Goal: Information Seeking & Learning: Learn about a topic

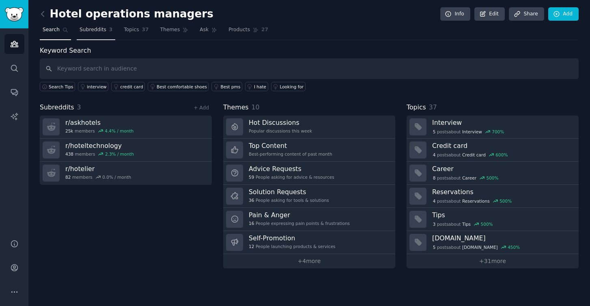
click at [104, 29] on span "Subreddits" at bounding box center [93, 29] width 27 height 7
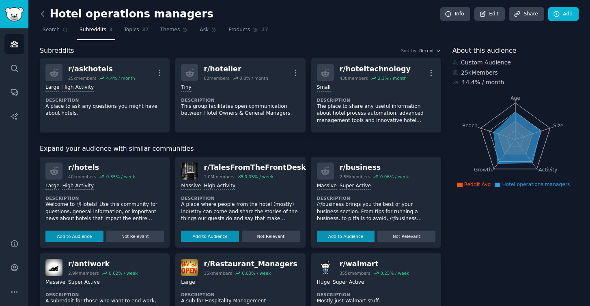
click at [43, 14] on icon at bounding box center [43, 14] width 9 height 9
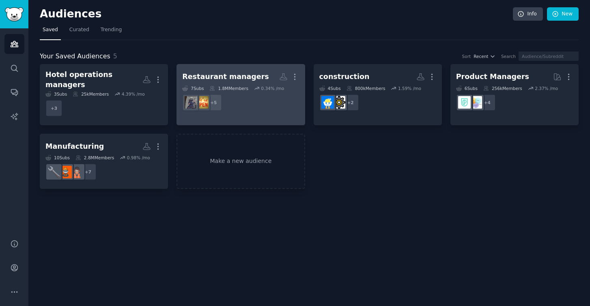
click at [236, 78] on div "Restaurant managers" at bounding box center [225, 77] width 87 height 10
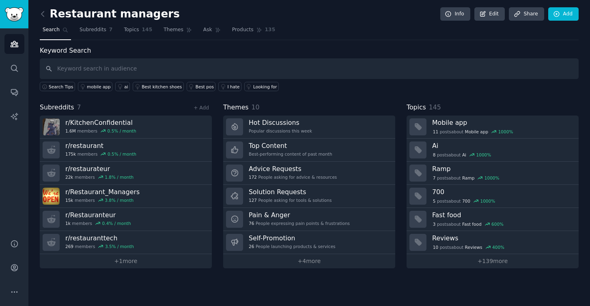
click at [116, 69] on input "text" at bounding box center [309, 68] width 539 height 21
type input "safety checklist"
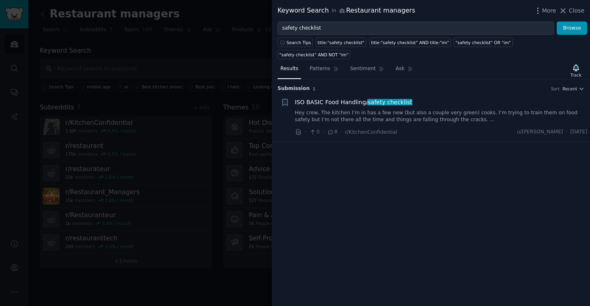
click at [475, 110] on link "Hey crew, The kitchen I’m in has a few new (but also a couple very green) cooks…" at bounding box center [441, 117] width 292 height 14
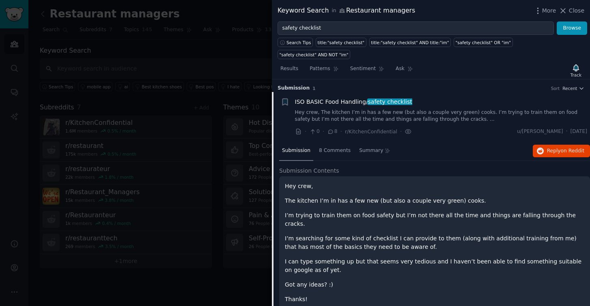
scroll to position [13, 0]
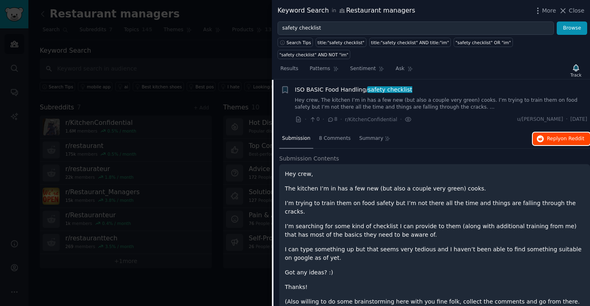
click at [558, 135] on span "Reply on Reddit" at bounding box center [565, 138] width 37 height 7
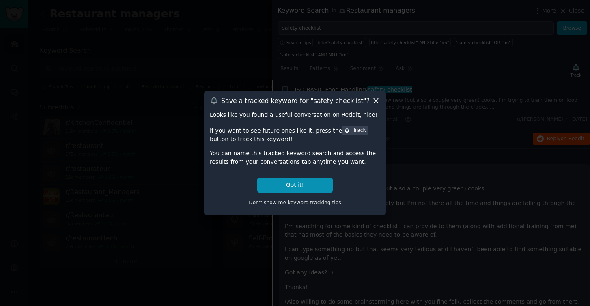
click at [375, 102] on icon at bounding box center [376, 101] width 4 height 4
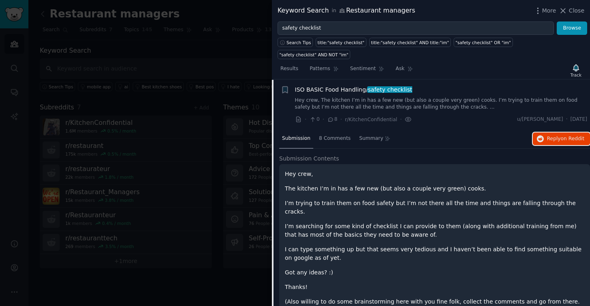
scroll to position [0, 0]
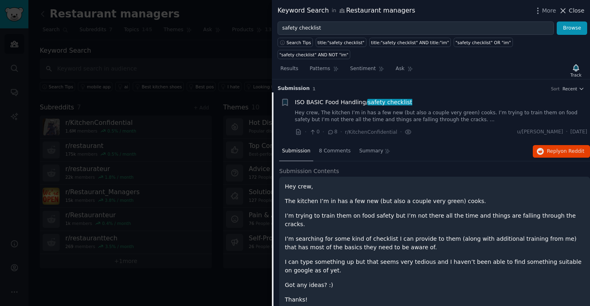
click at [579, 11] on span "Close" at bounding box center [576, 10] width 15 height 9
